Goal: Check status: Check status

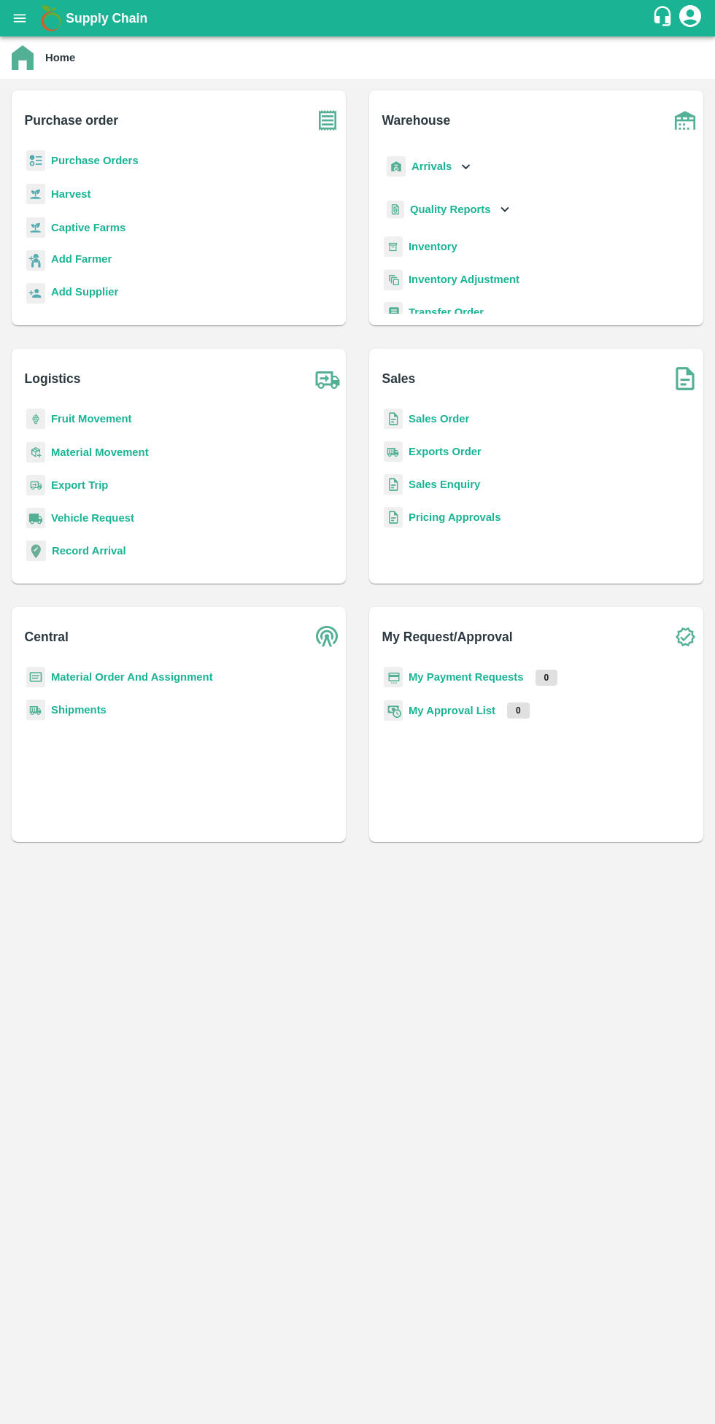
click at [427, 419] on b "Sales Order" at bounding box center [438, 419] width 61 height 12
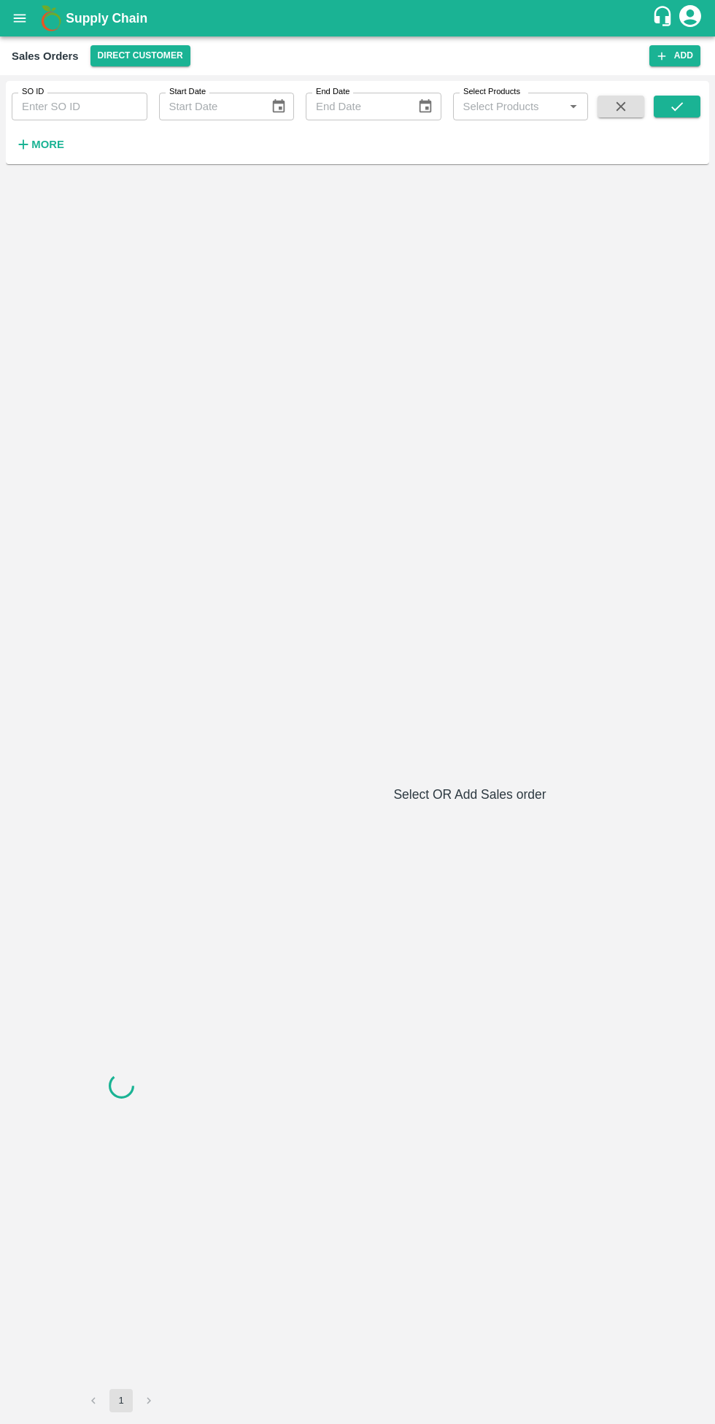
click at [42, 144] on strong "More" at bounding box center [47, 145] width 33 height 12
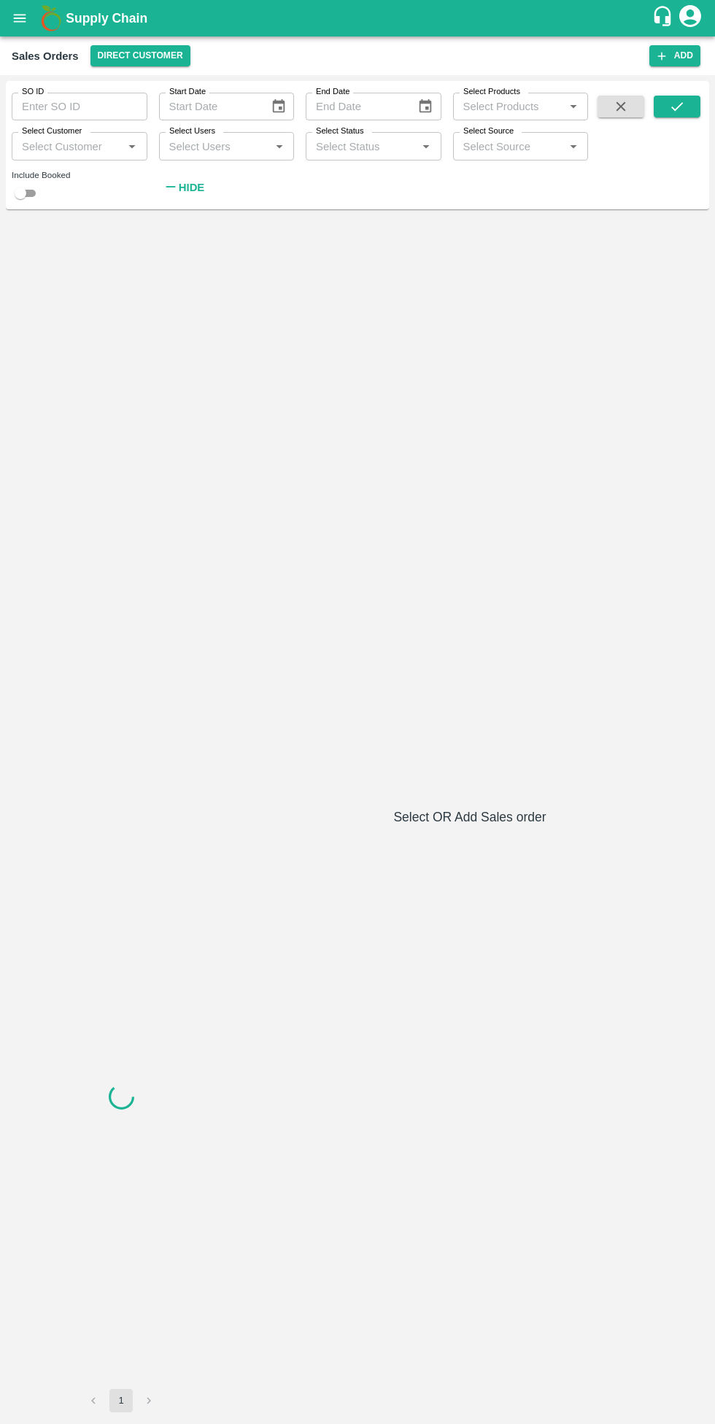
click at [86, 146] on input "Select Customer" at bounding box center [67, 145] width 103 height 19
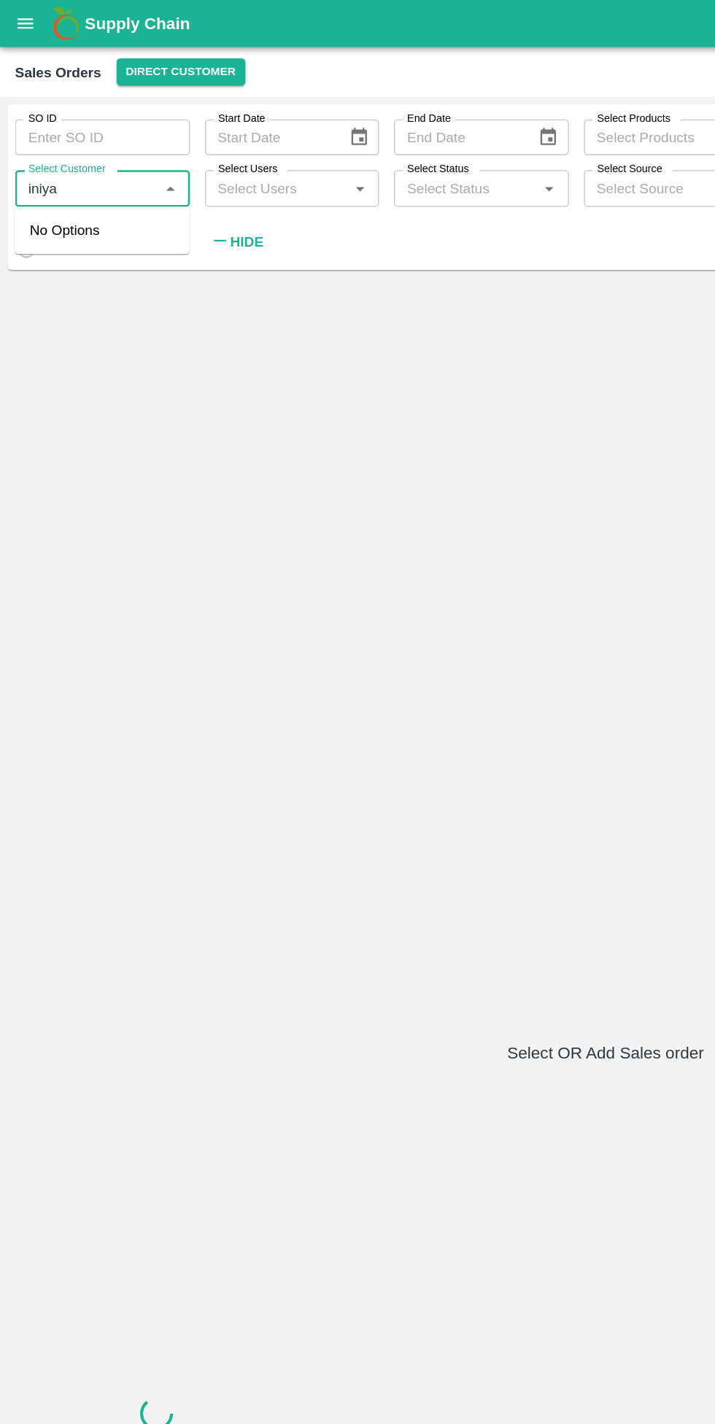
click at [66, 152] on input "Select Customer" at bounding box center [67, 145] width 103 height 19
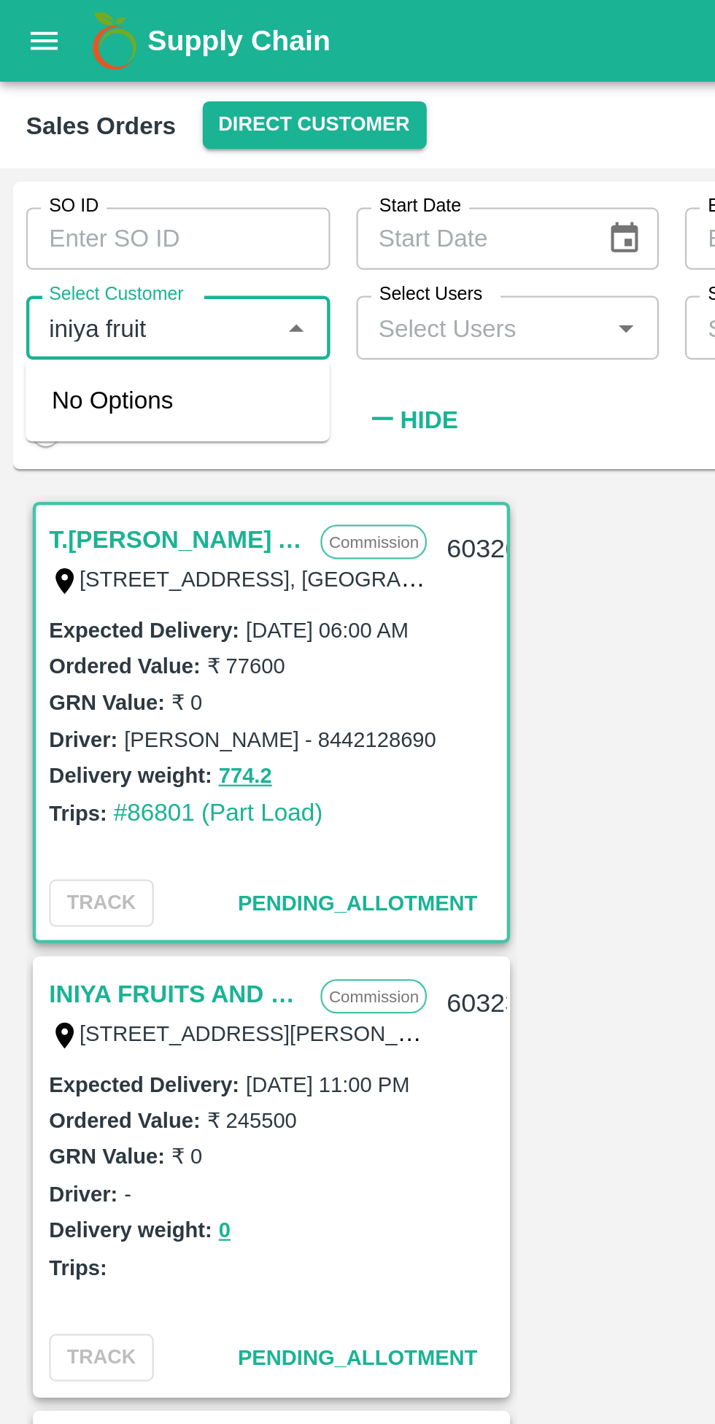
click at [132, 146] on icon "Close" at bounding box center [132, 146] width 7 height 4
click at [132, 147] on icon "Open" at bounding box center [132, 147] width 7 height 4
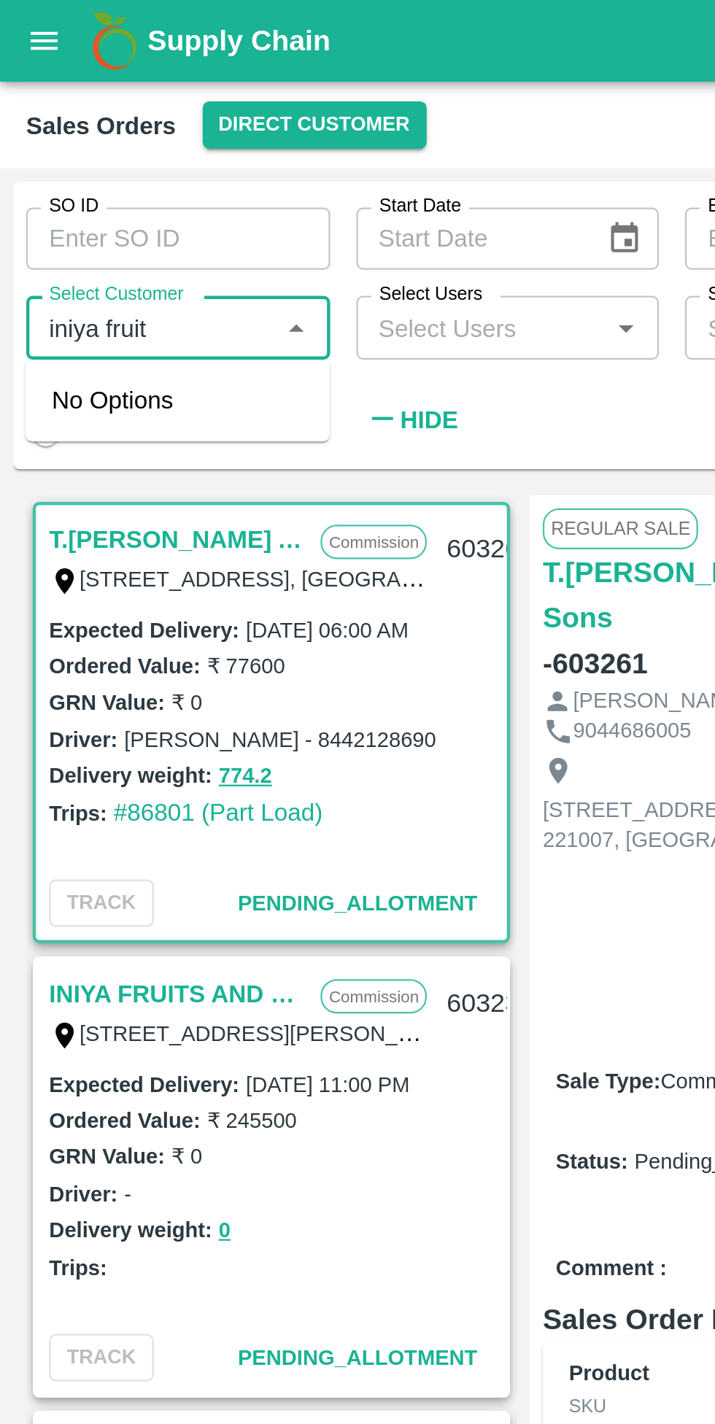
click at [132, 146] on icon "Close" at bounding box center [132, 146] width 7 height 4
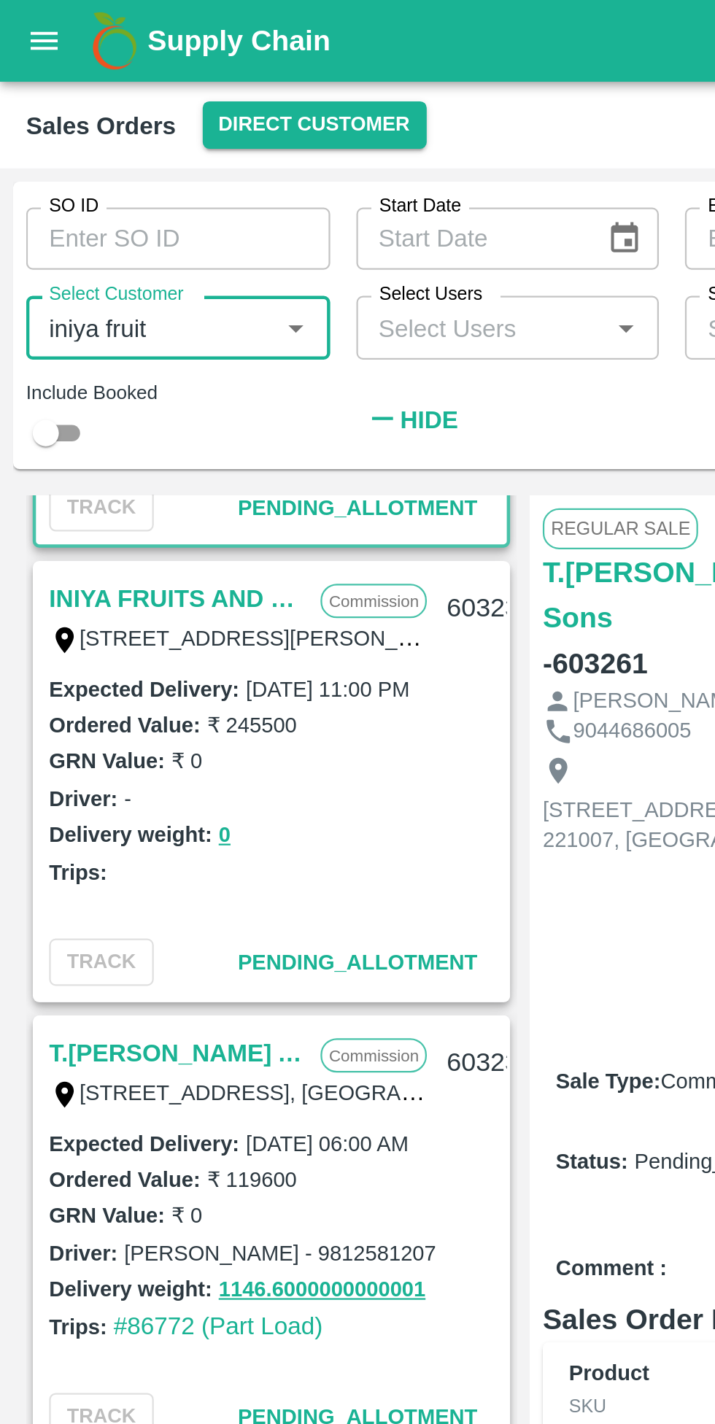
scroll to position [145, 0]
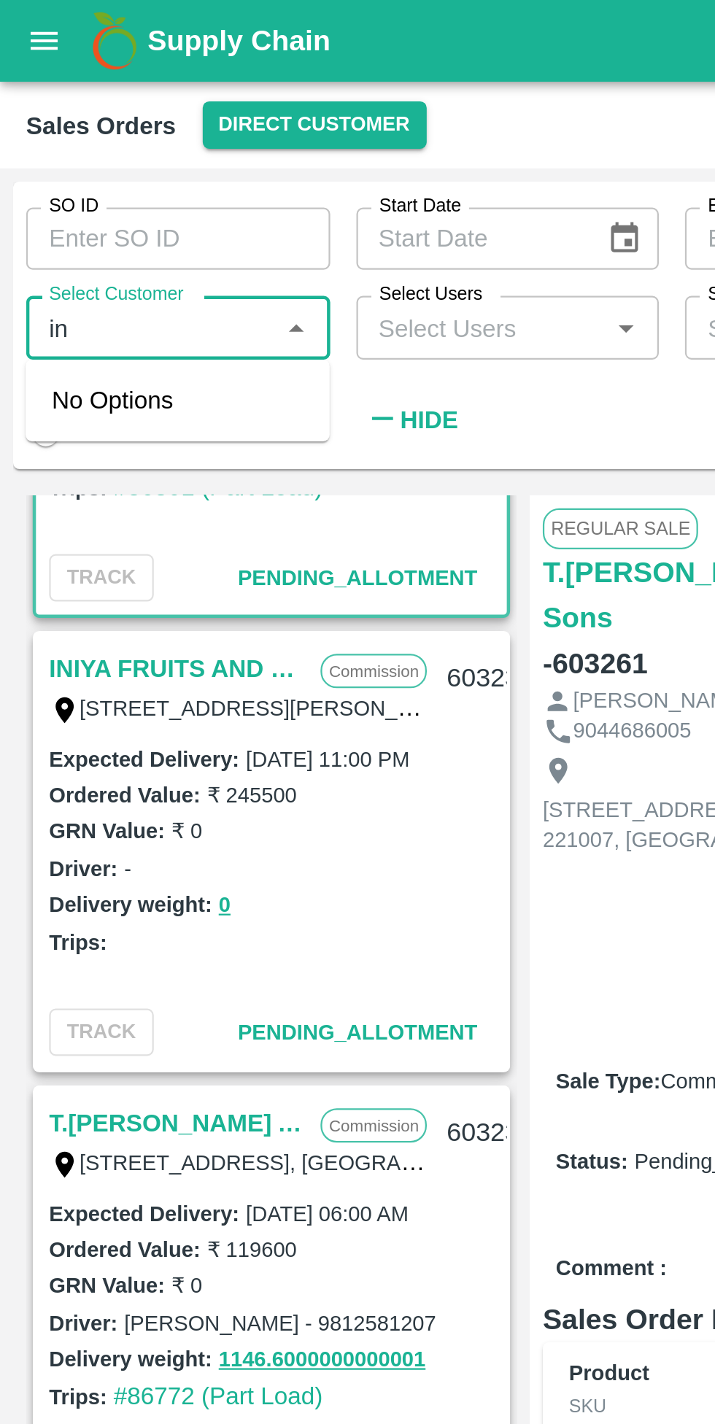
type input "i"
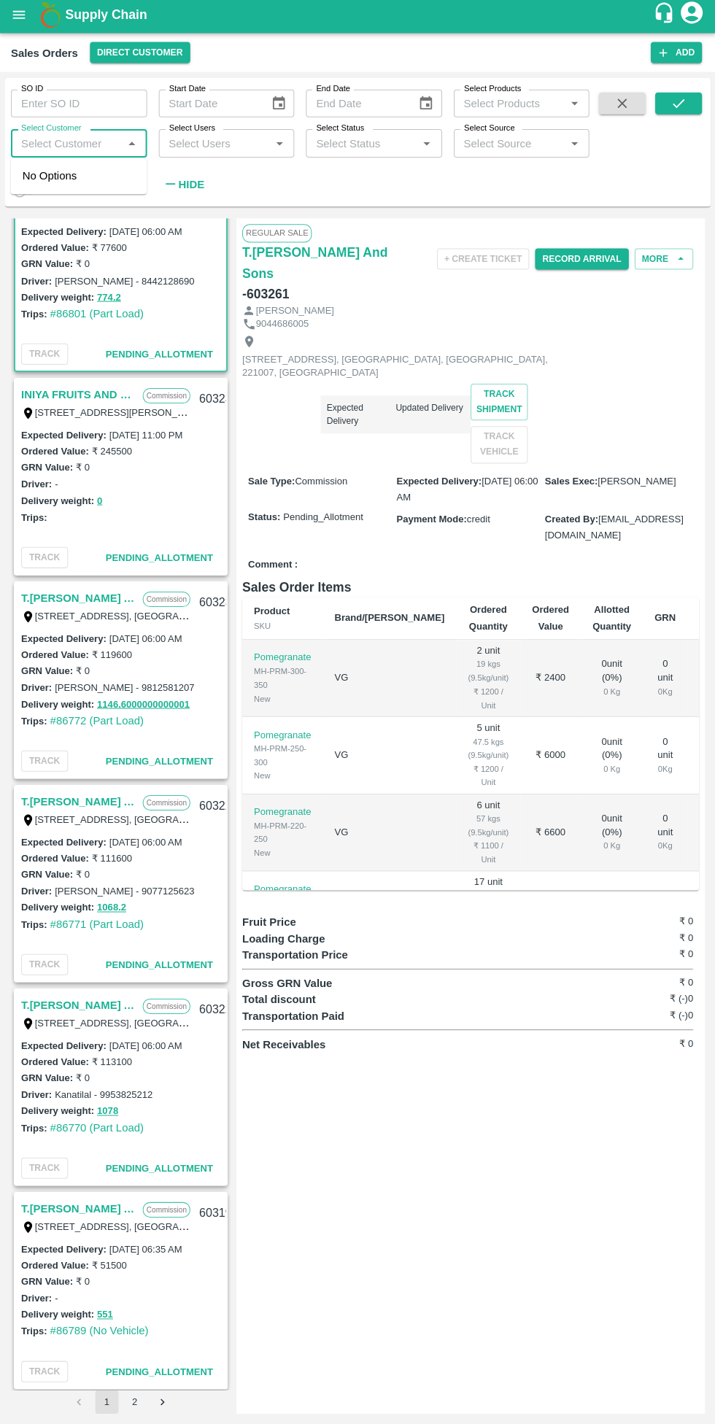
scroll to position [0, 0]
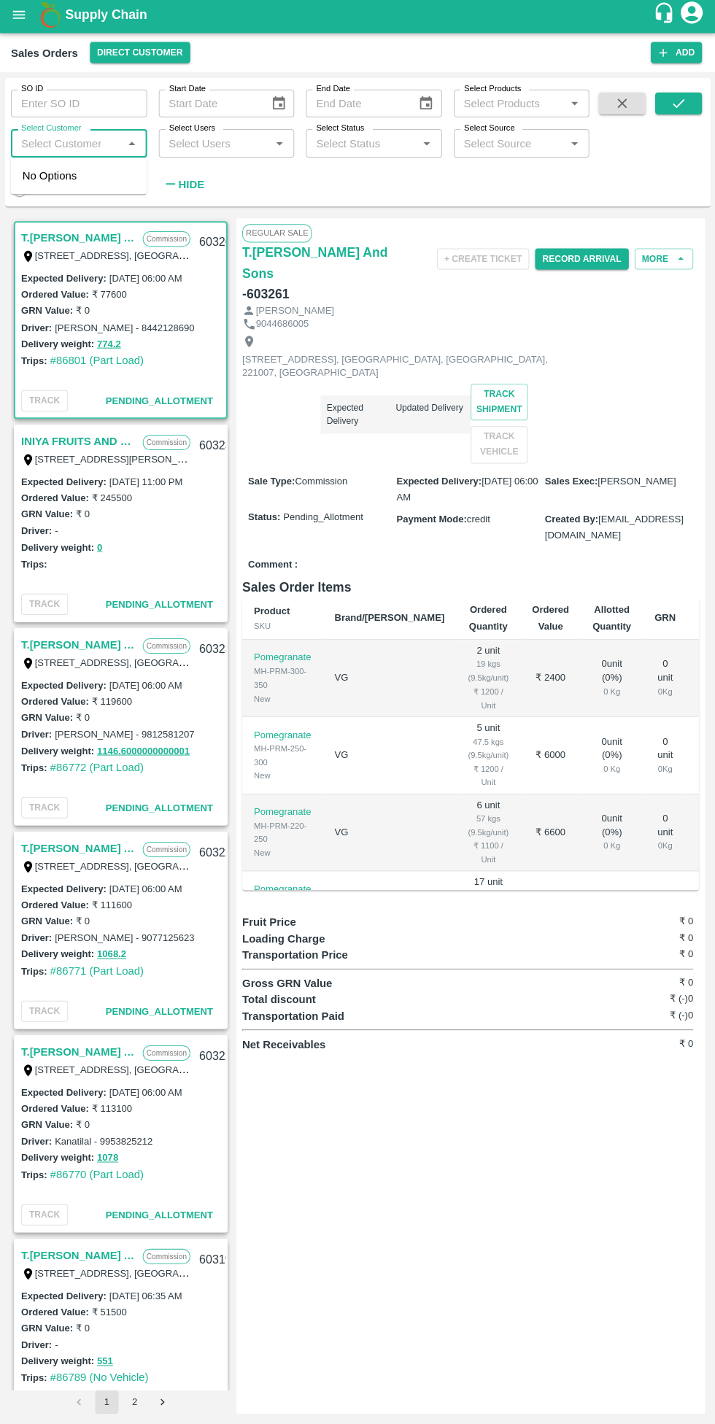
click at [96, 446] on link "INIYA FRUITS AND VEGETABLES" at bounding box center [79, 443] width 114 height 19
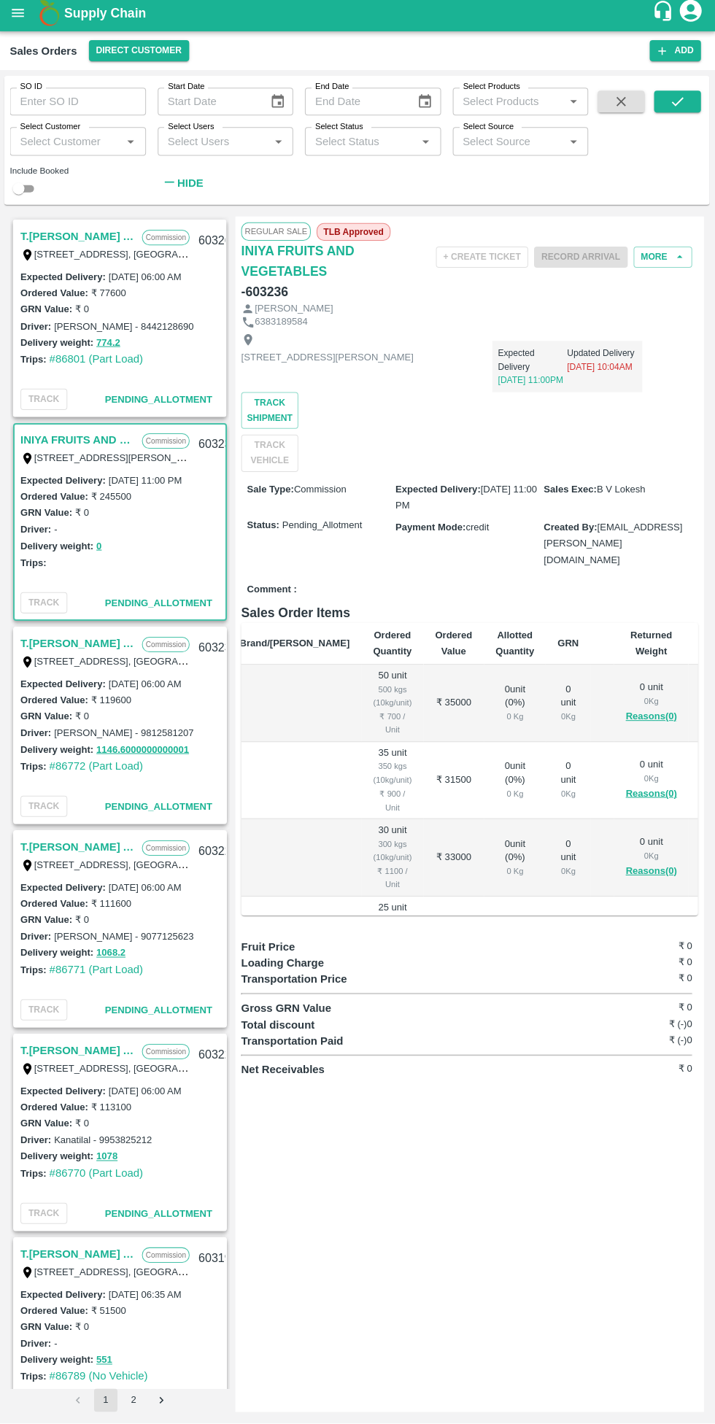
click at [39, 190] on input "checkbox" at bounding box center [20, 194] width 53 height 18
checkbox input "true"
click at [88, 141] on input "Select Customer" at bounding box center [67, 145] width 103 height 19
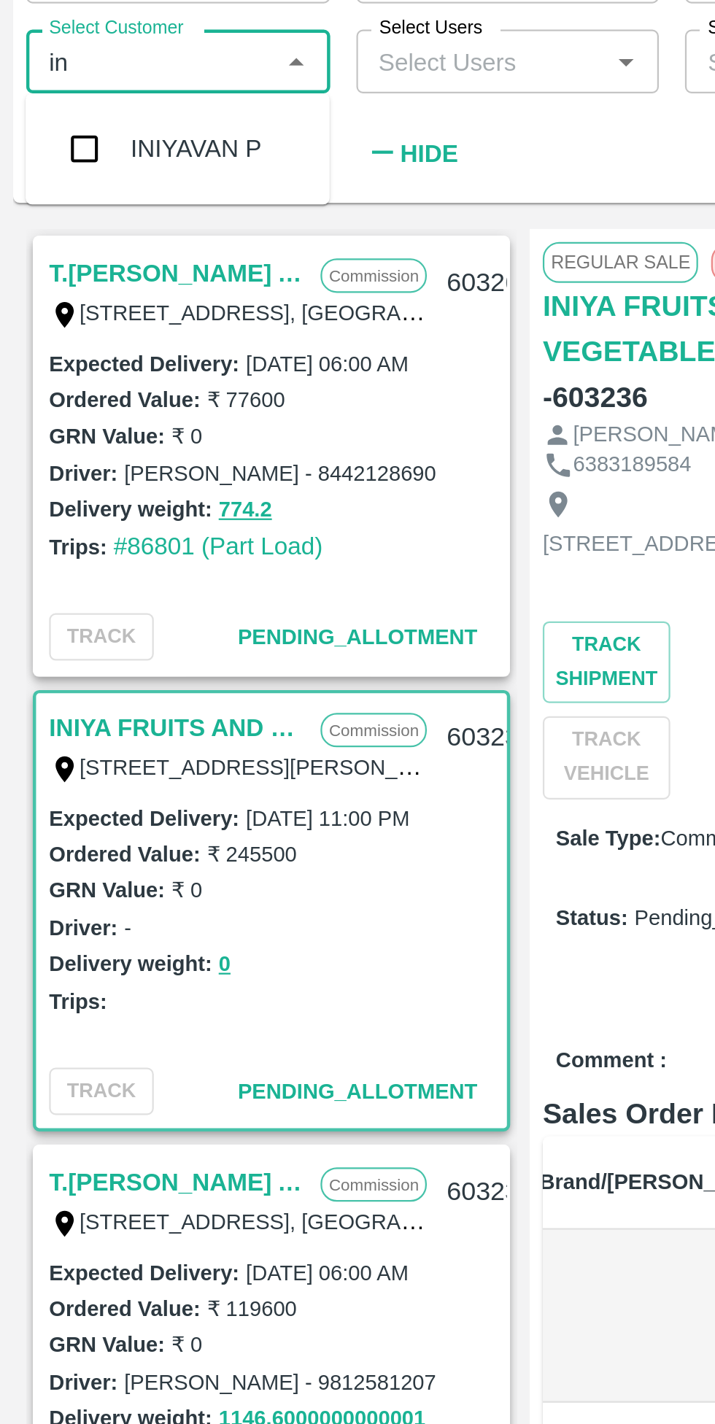
type input "i"
type input "Iniya f"
checkbox input "false"
type input "u"
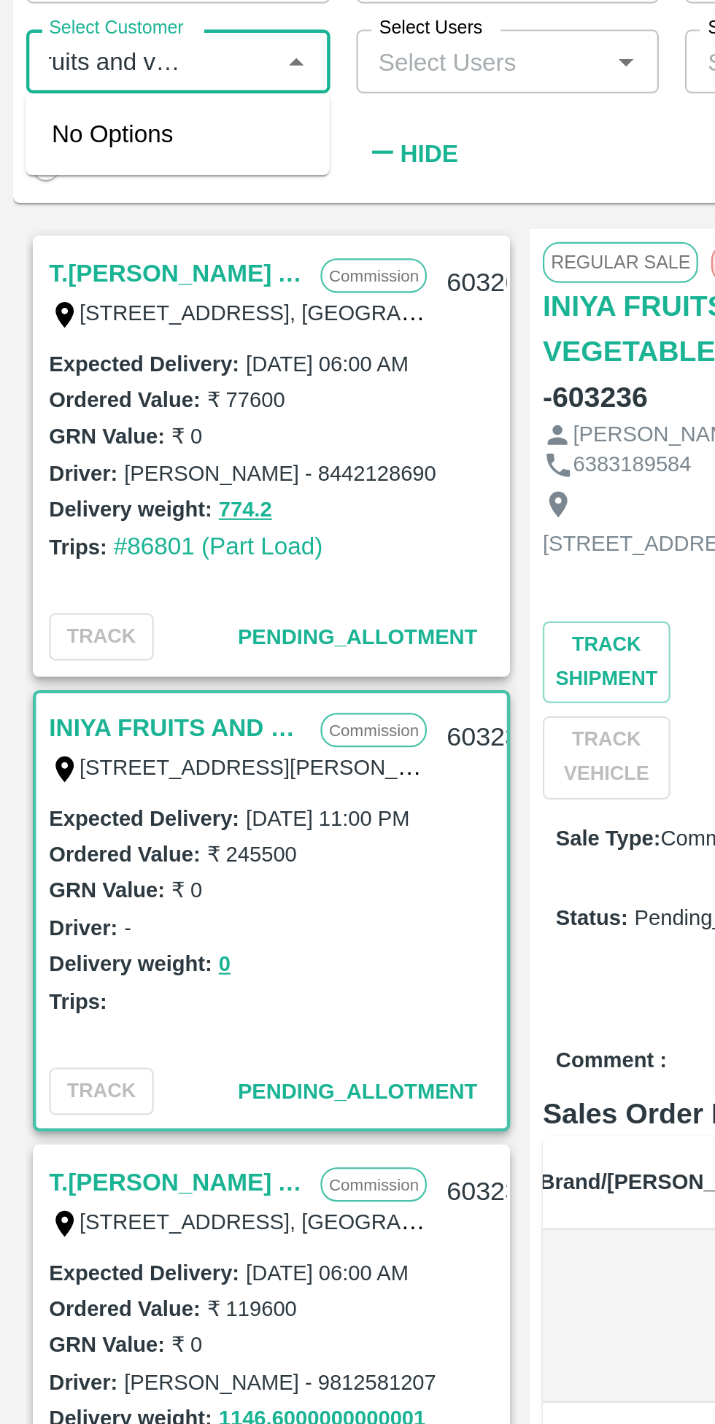
type input "Iniya fruits and vegetables"
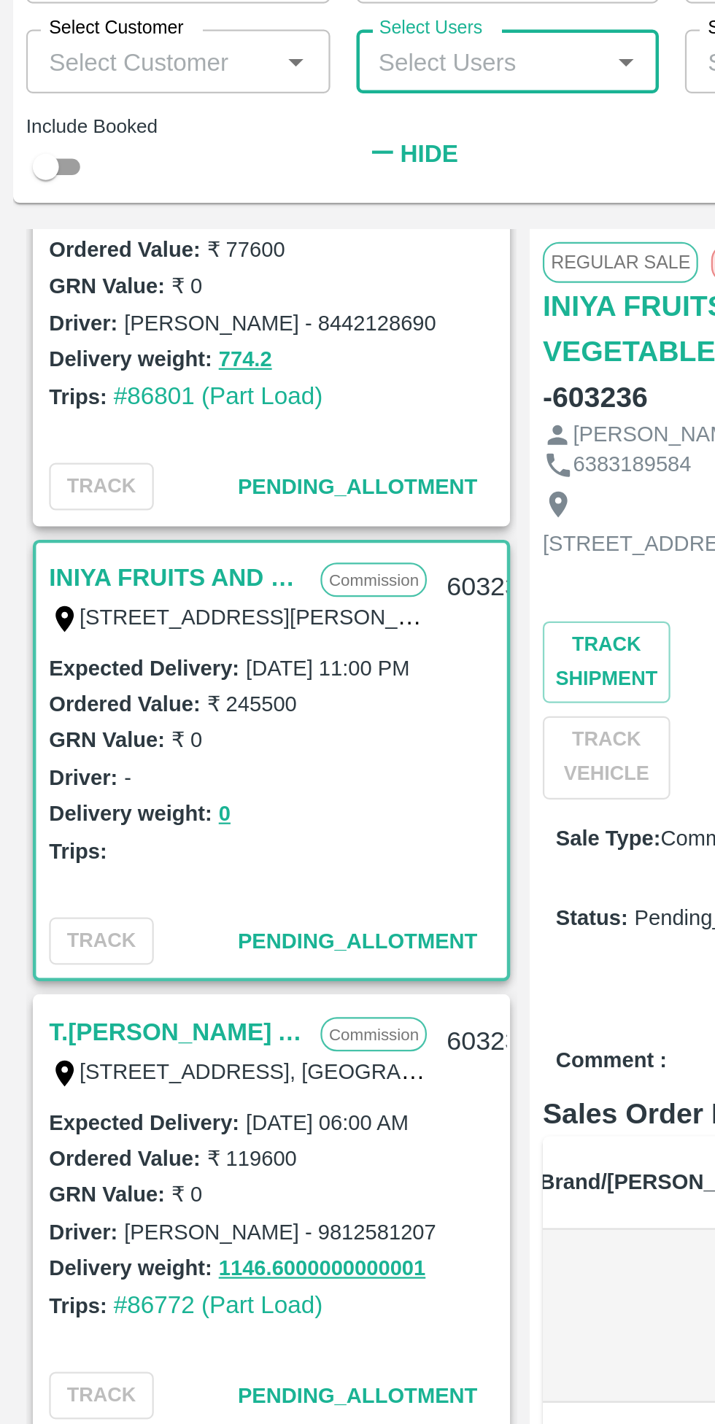
scroll to position [115, 0]
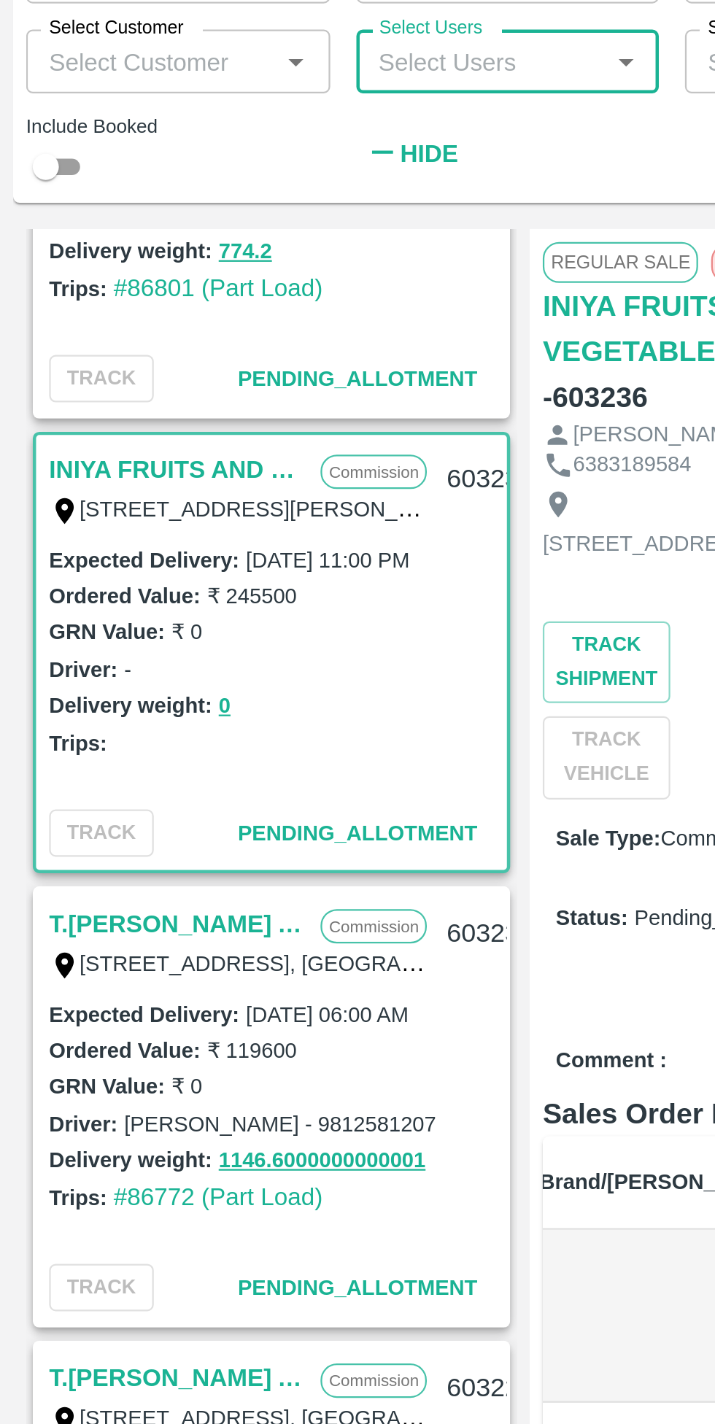
click at [93, 322] on link "INIYA FRUITS AND VEGETABLES" at bounding box center [79, 328] width 114 height 19
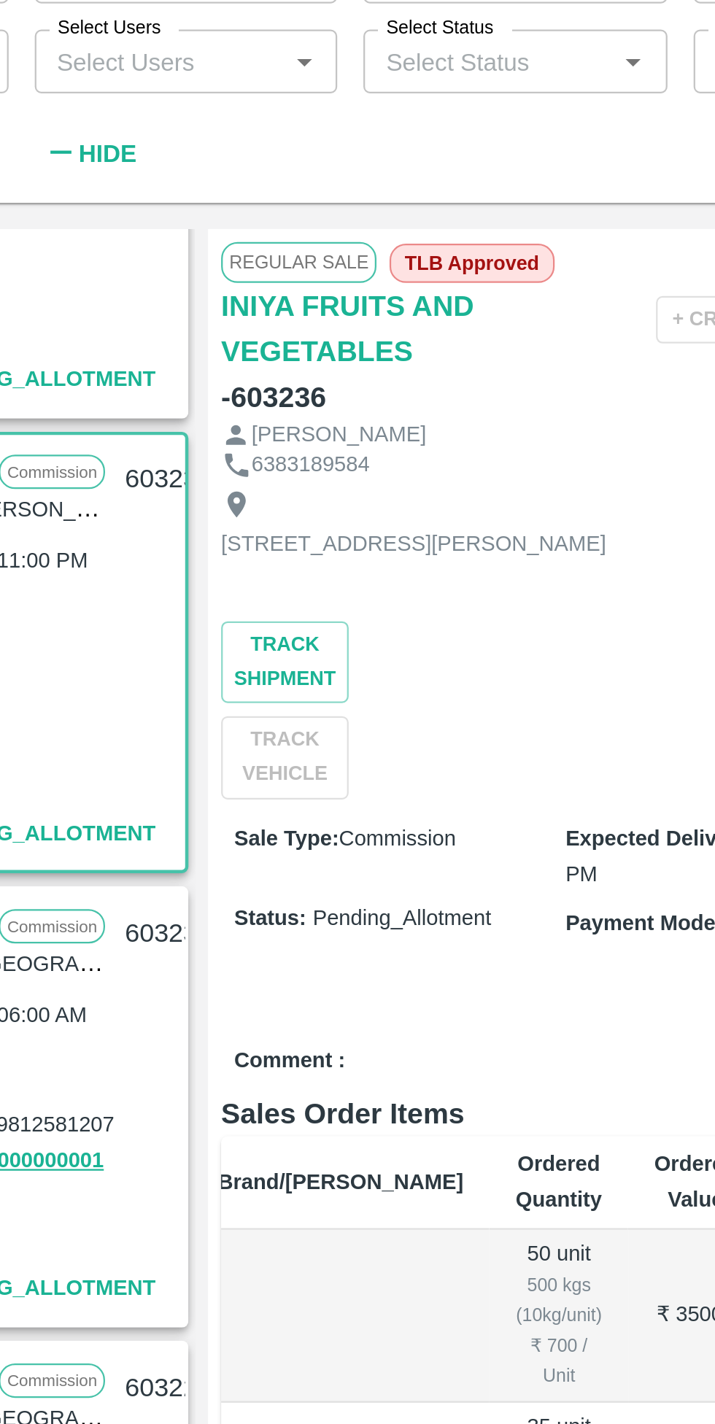
click at [258, 263] on h6 "INIYA FRUITS AND VEGETABLES" at bounding box center [318, 265] width 152 height 41
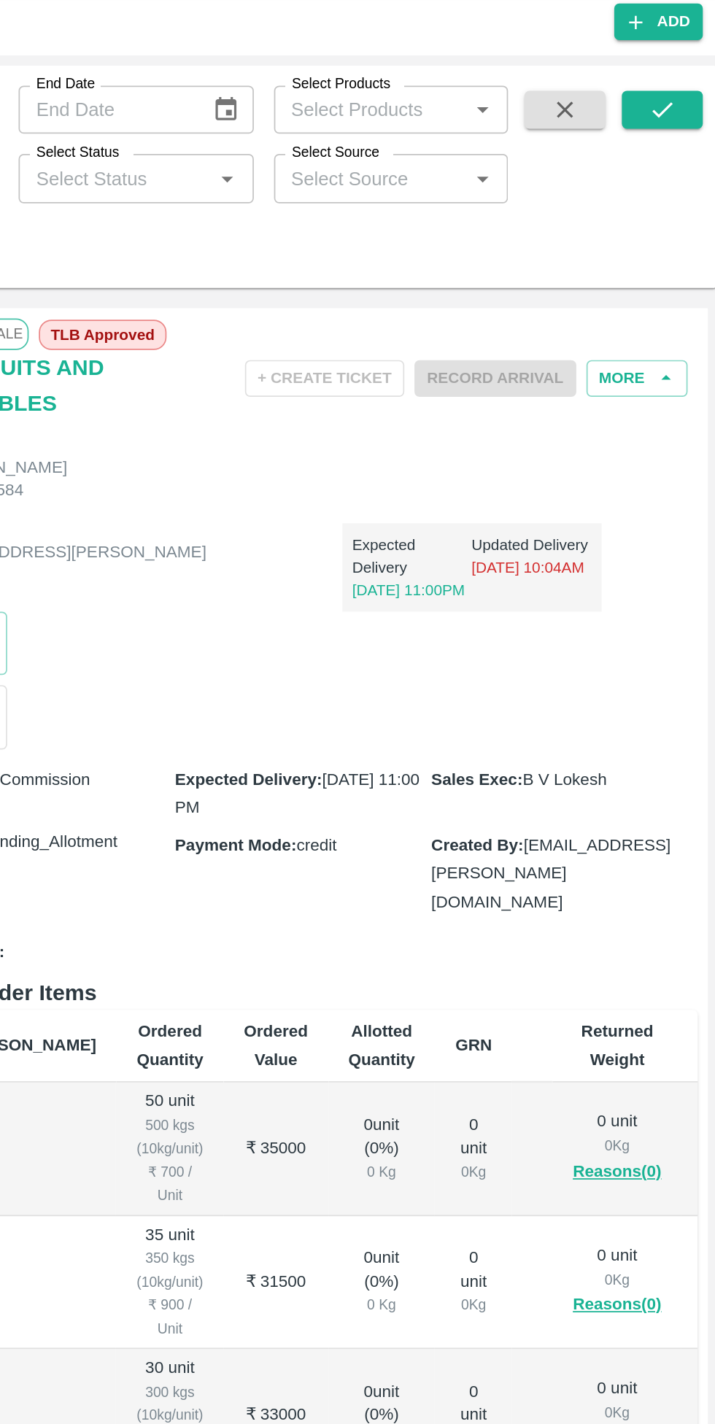
scroll to position [120, 0]
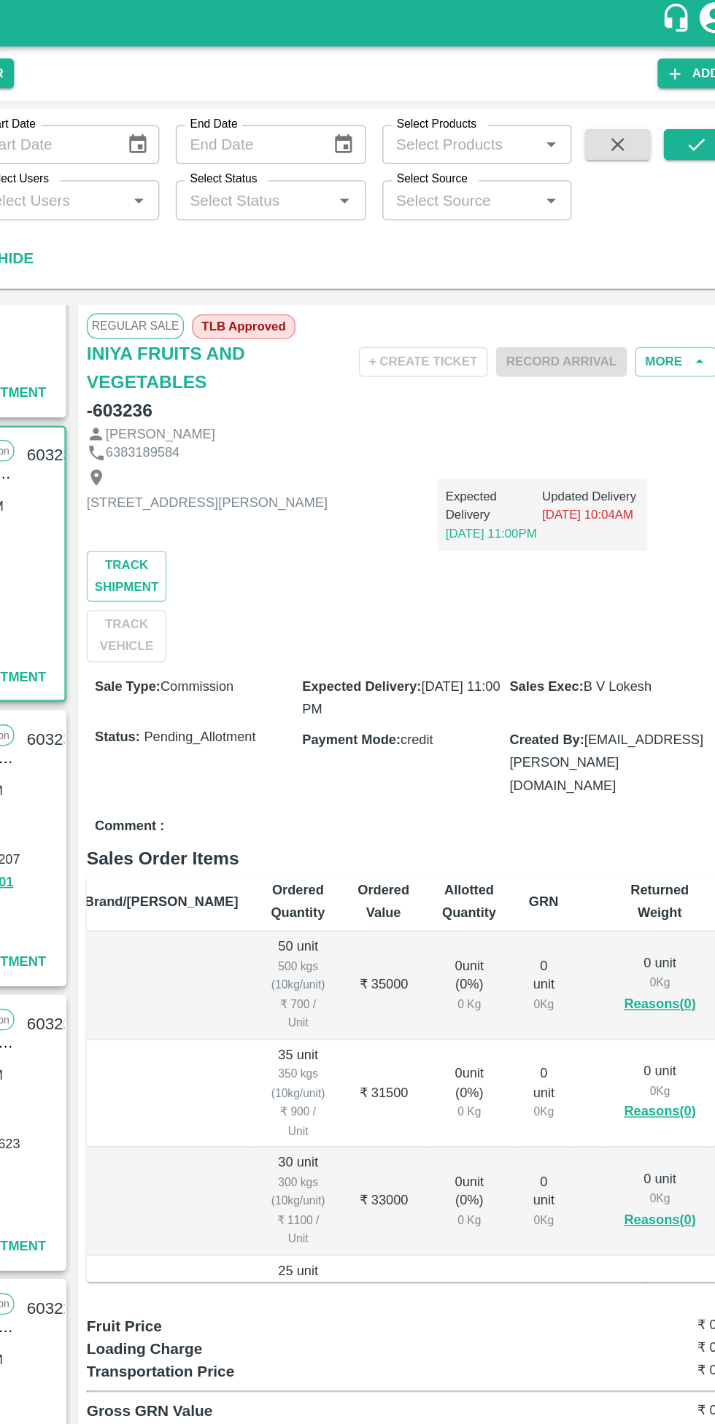
click at [299, 410] on button "Track Shipment" at bounding box center [270, 414] width 57 height 36
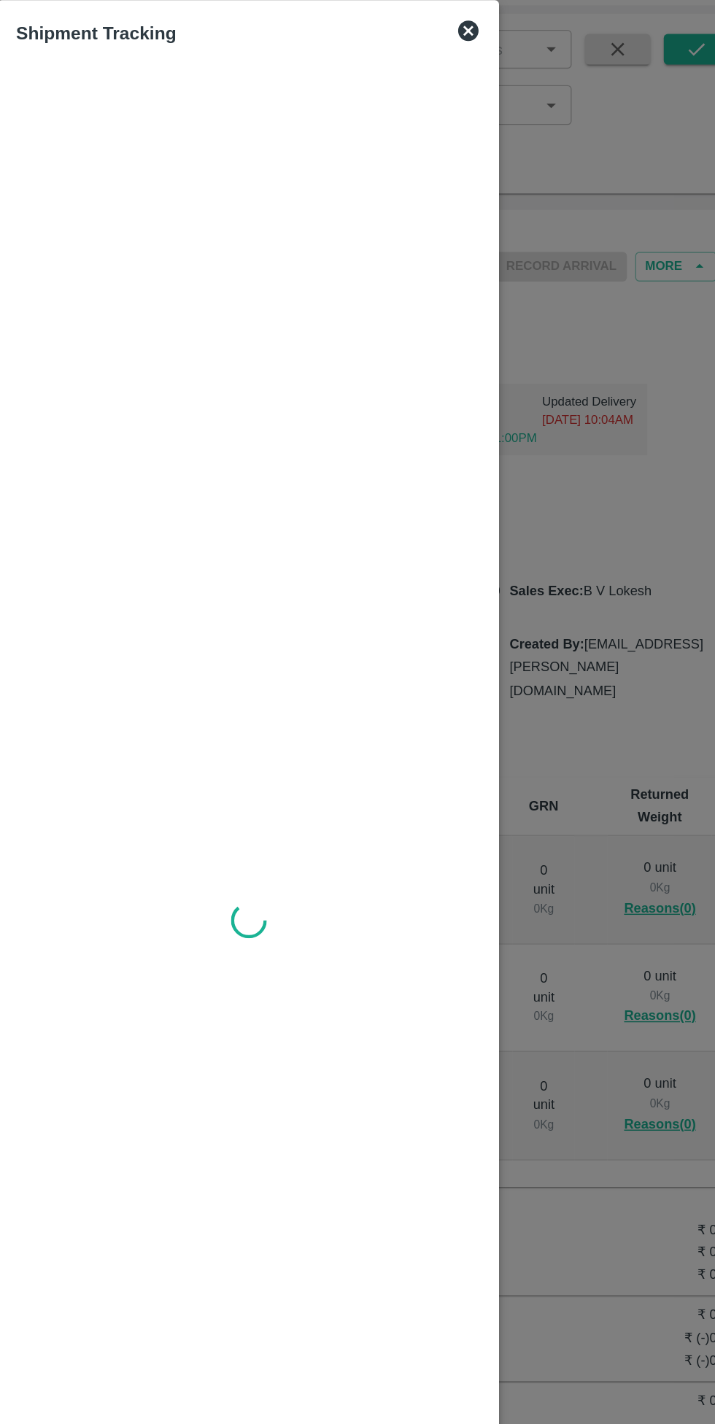
click at [525, 86] on div "Shipment Tracking" at bounding box center [357, 95] width 343 height 32
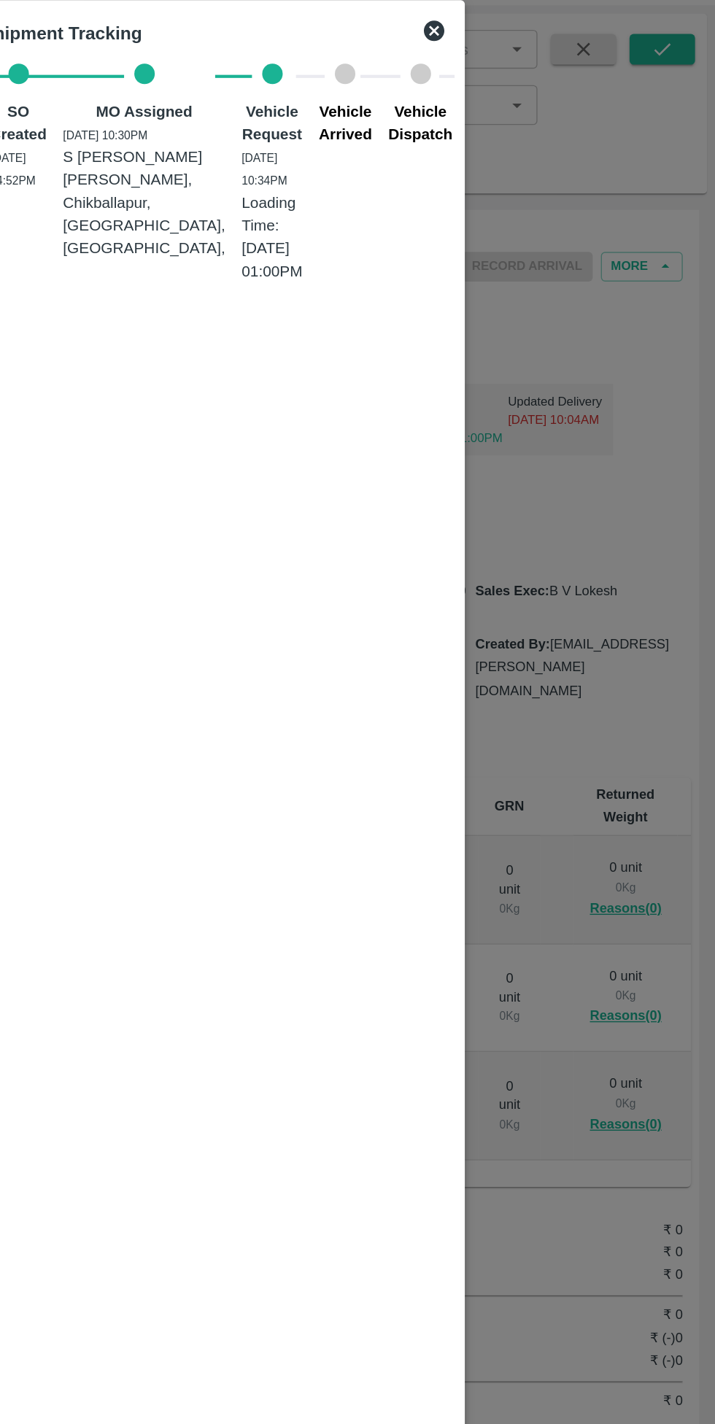
click at [513, 97] on icon at bounding box center [514, 93] width 15 height 15
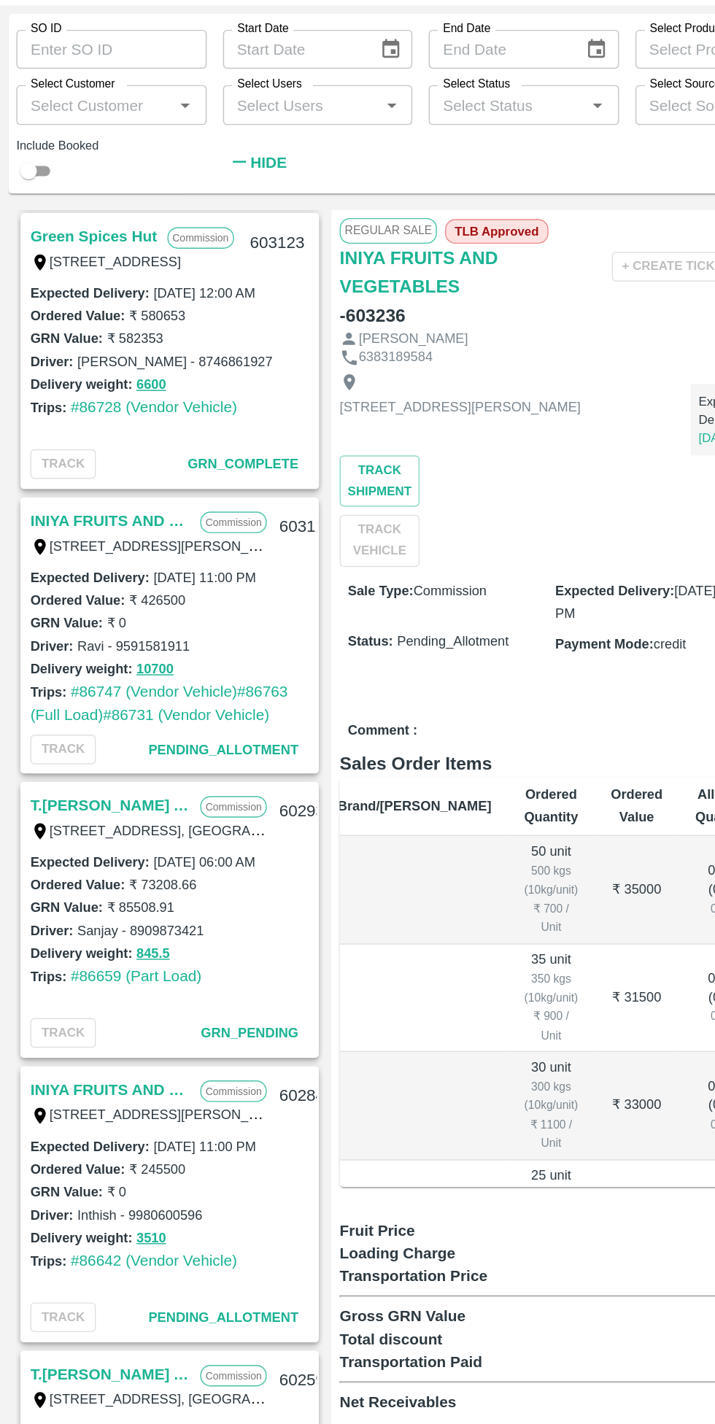
scroll to position [1247, 0]
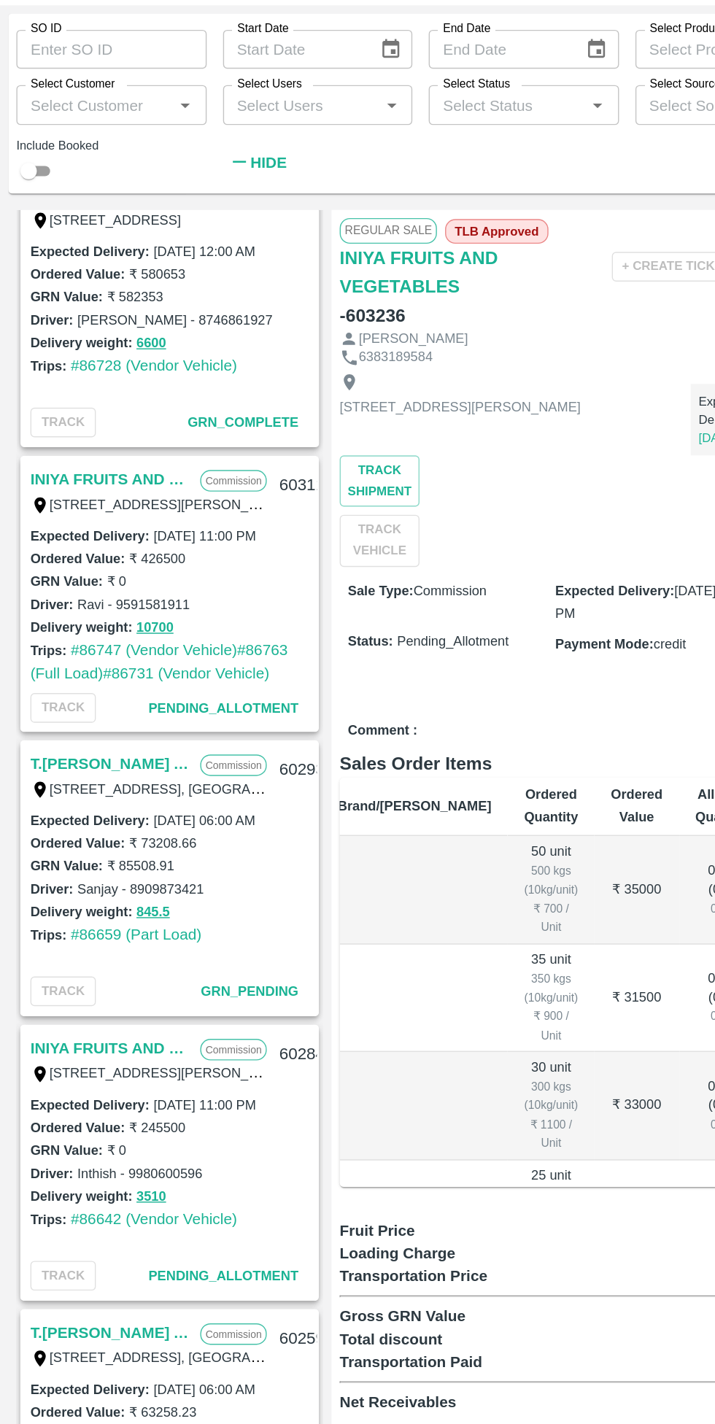
click at [127, 539] on link "#86747 (Vendor Vehicle)" at bounding box center [109, 535] width 119 height 12
